Goal: Complete application form: Complete application form

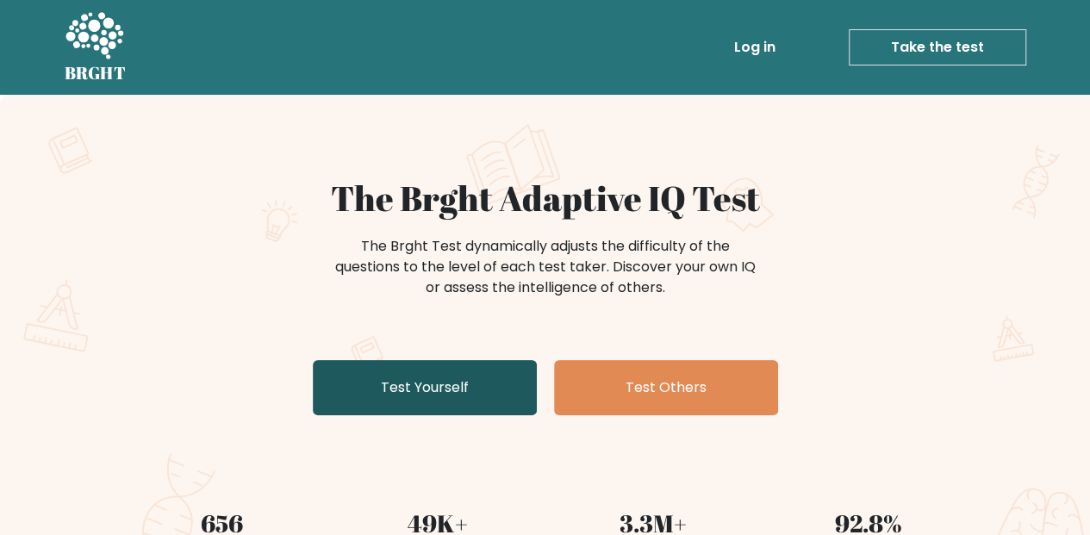
click at [417, 397] on link "Test Yourself" at bounding box center [425, 387] width 224 height 55
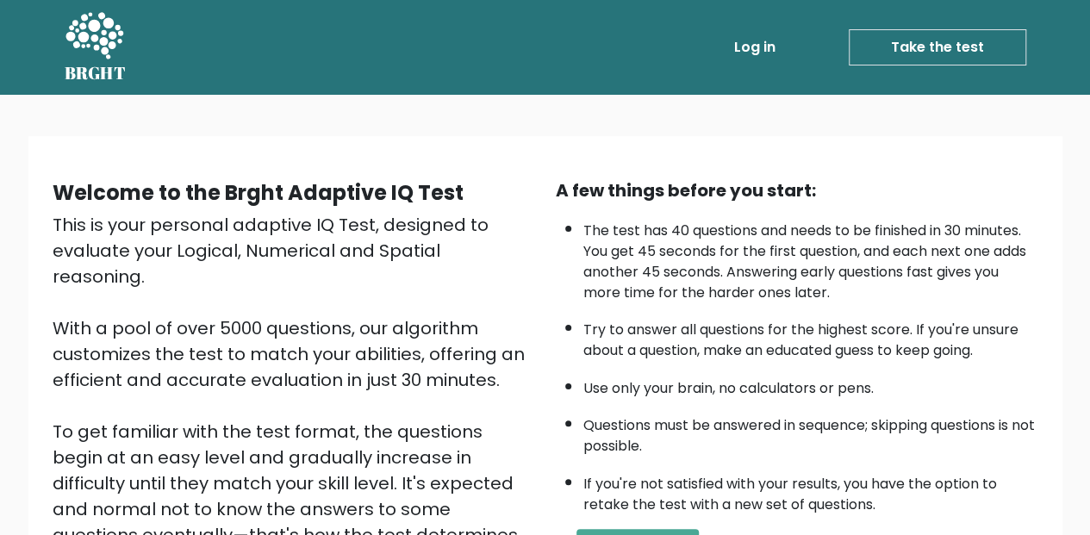
scroll to position [253, 0]
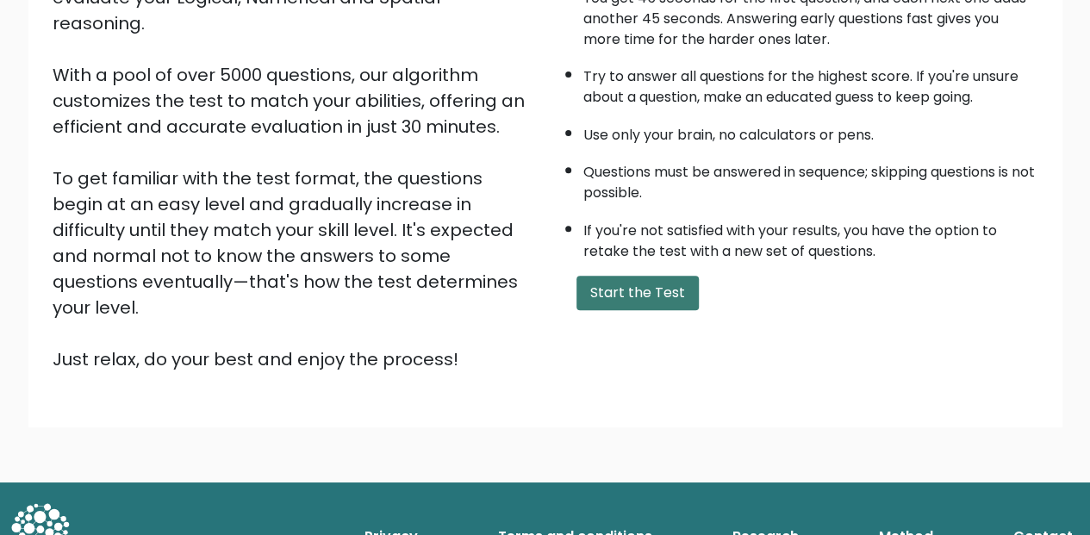
click at [621, 287] on button "Start the Test" at bounding box center [637, 293] width 122 height 34
click at [600, 288] on button "Start the Test" at bounding box center [637, 293] width 122 height 34
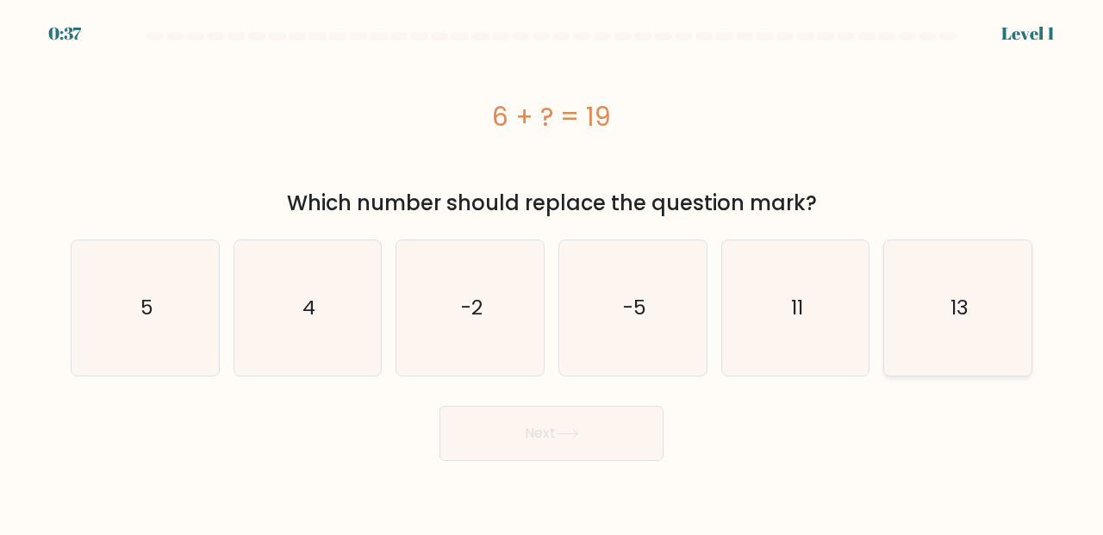
click at [932, 310] on icon "13" at bounding box center [957, 307] width 135 height 135
click at [552, 272] on input "f. 13" at bounding box center [551, 270] width 1 height 4
radio input "true"
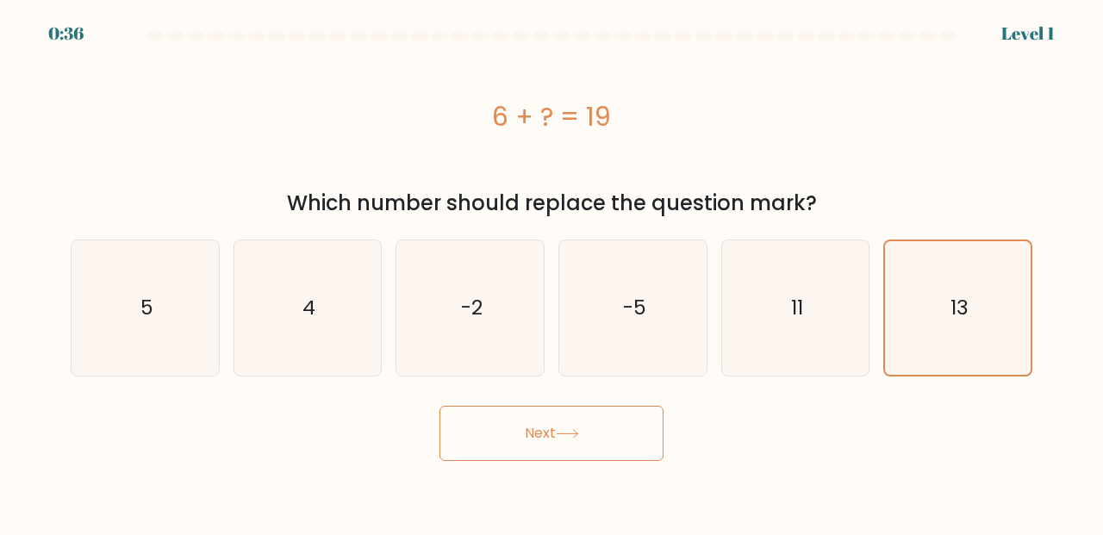
click at [589, 449] on button "Next" at bounding box center [551, 433] width 224 height 55
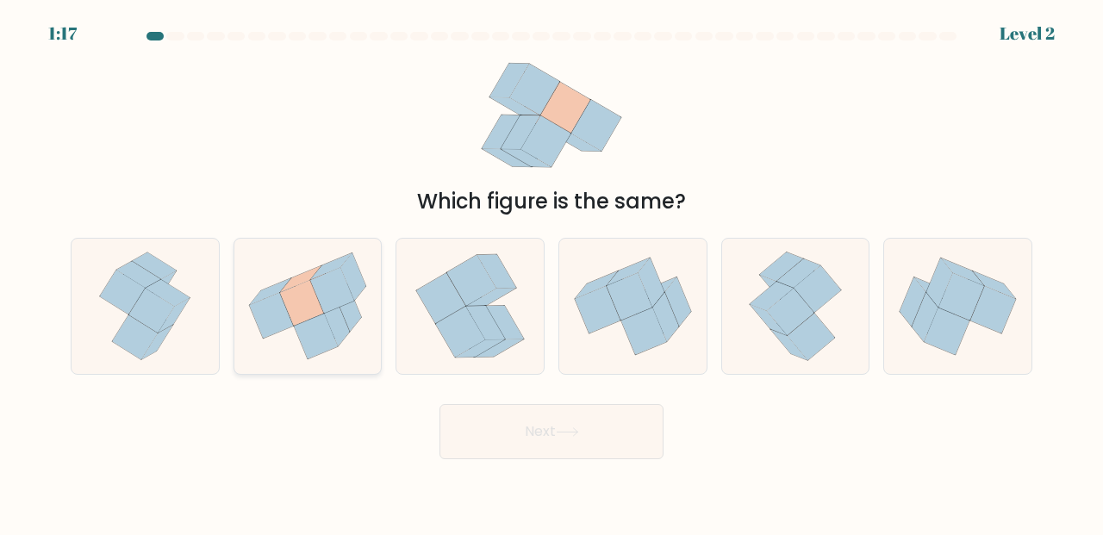
click at [309, 341] on icon at bounding box center [316, 337] width 44 height 46
click at [551, 272] on input "b." at bounding box center [551, 270] width 1 height 4
radio input "true"
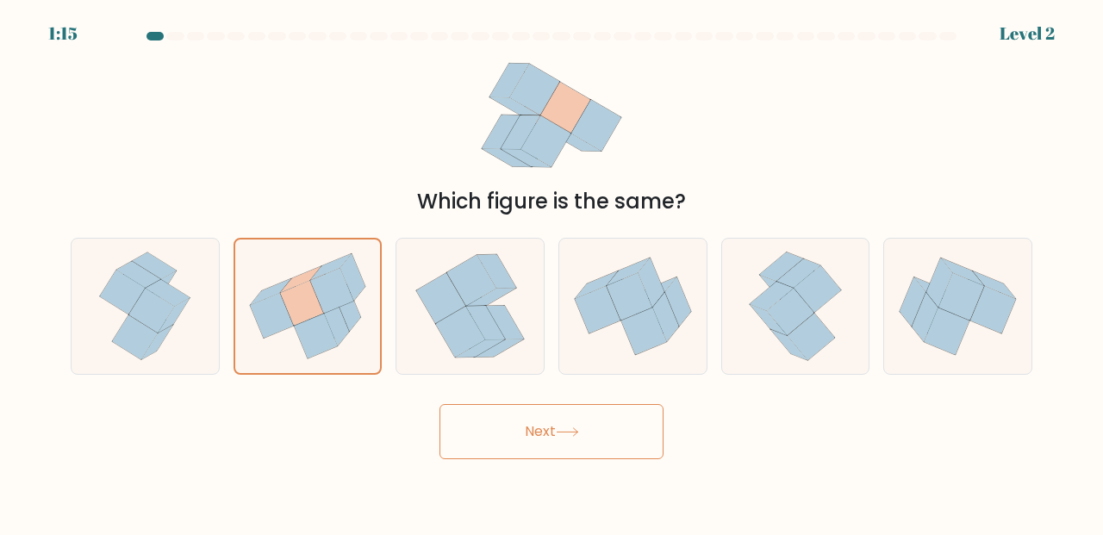
click at [500, 429] on button "Next" at bounding box center [551, 431] width 224 height 55
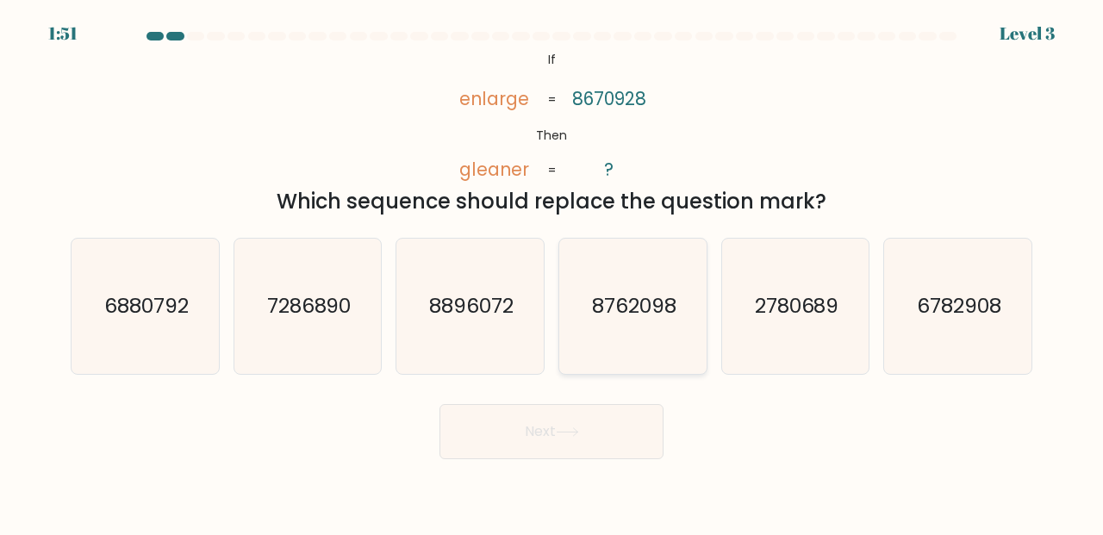
click at [617, 321] on icon "8762098" at bounding box center [632, 306] width 135 height 135
click at [552, 272] on input "d. 8762098" at bounding box center [551, 270] width 1 height 4
radio input "true"
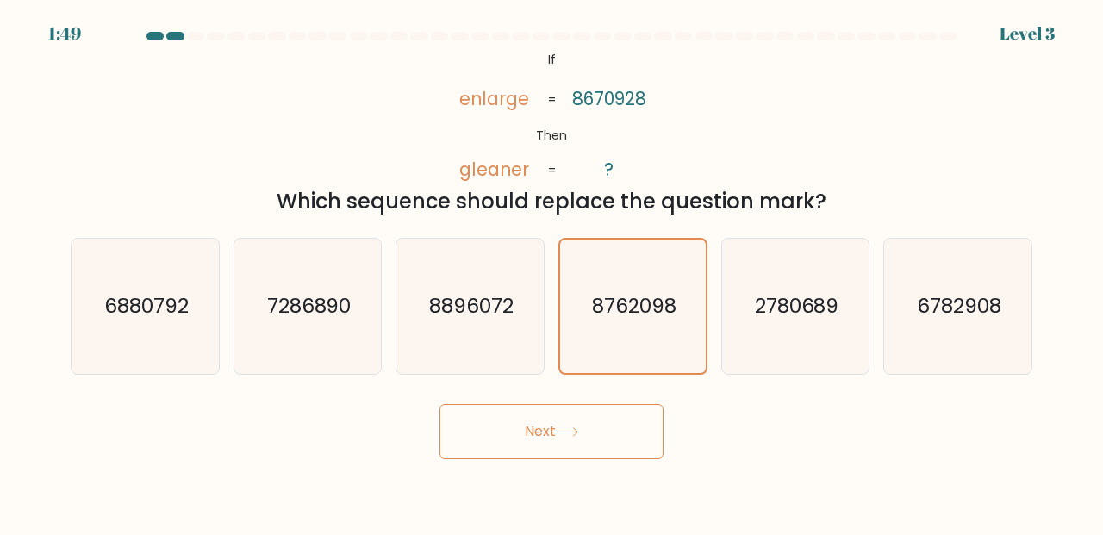
click at [531, 438] on button "Next" at bounding box center [551, 431] width 224 height 55
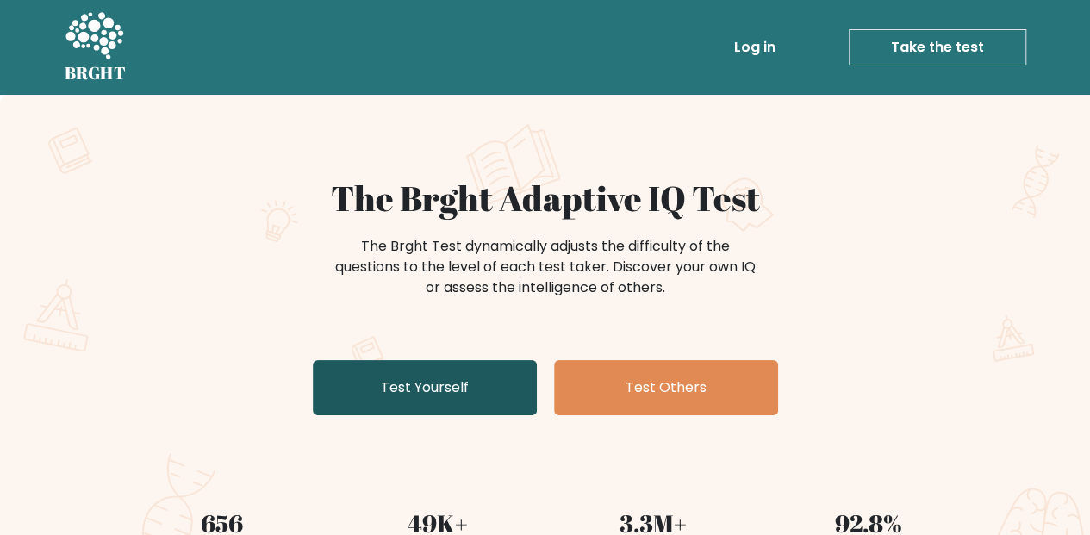
click at [424, 389] on link "Test Yourself" at bounding box center [425, 387] width 224 height 55
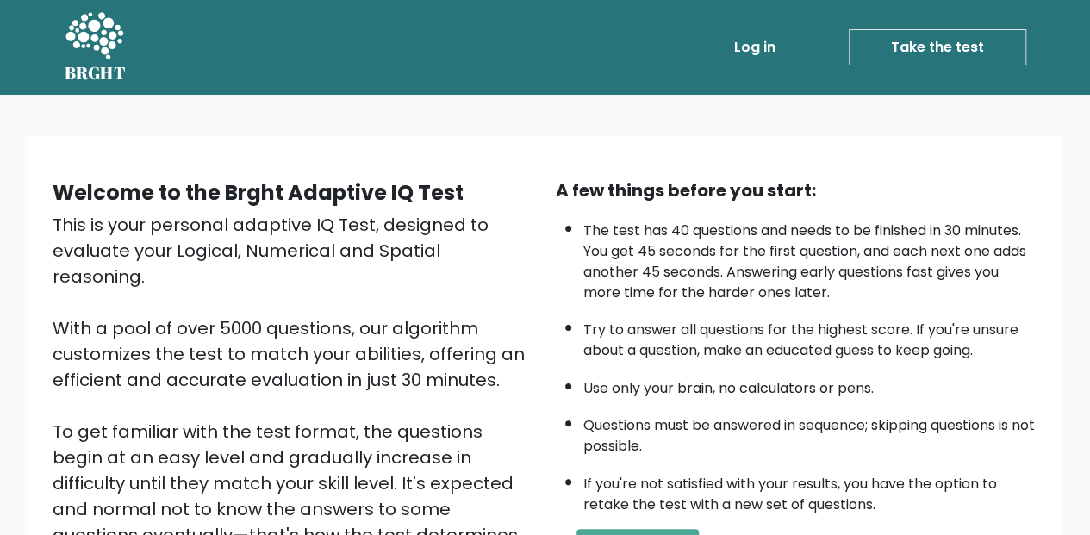
click at [918, 48] on link "Take the test" at bounding box center [937, 47] width 177 height 36
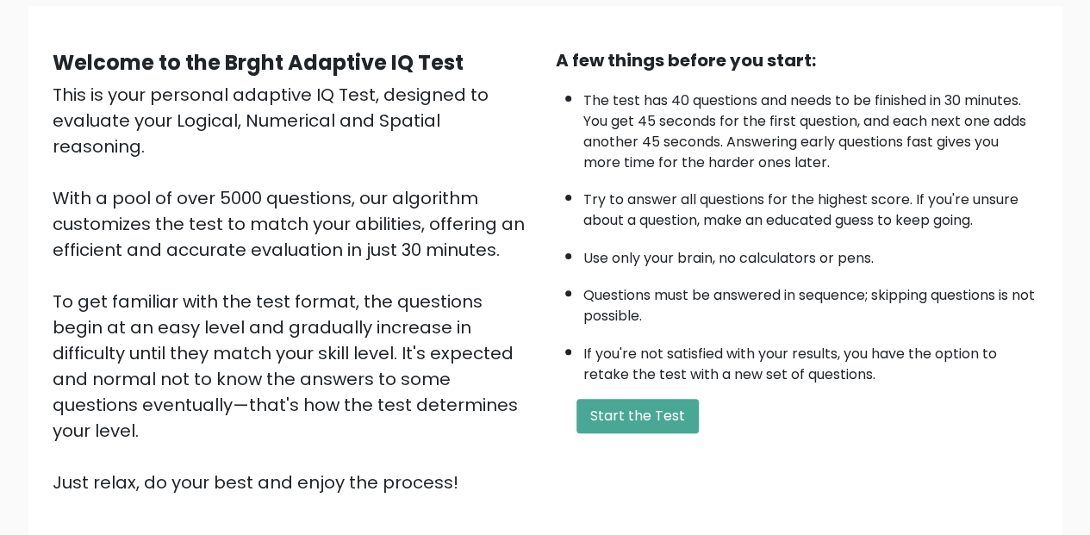
scroll to position [131, 0]
click at [620, 420] on button "Start the Test" at bounding box center [637, 415] width 122 height 34
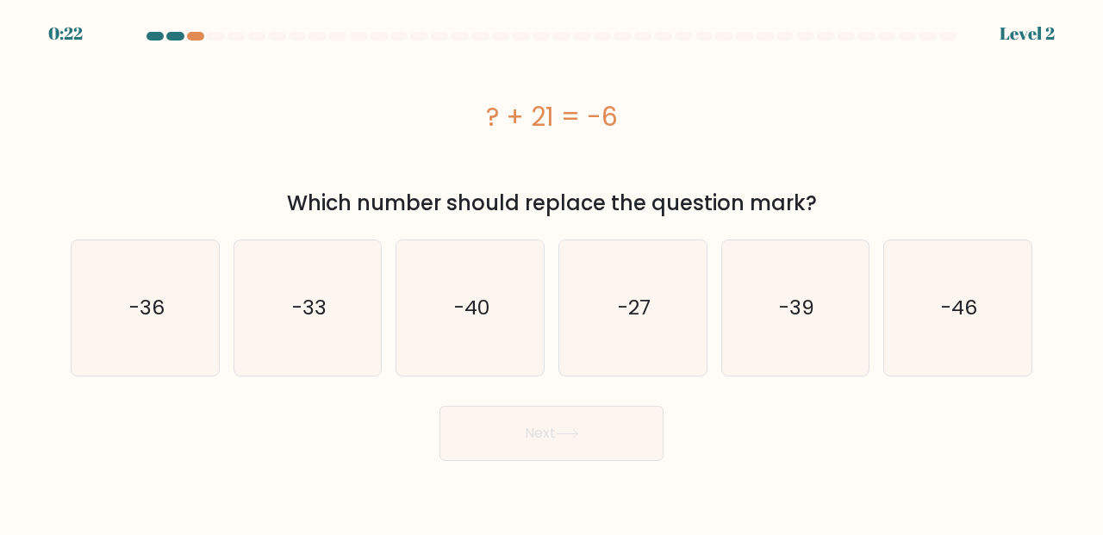
click at [198, 40] on div at bounding box center [551, 40] width 982 height 16
